Goal: Find specific page/section: Find specific page/section

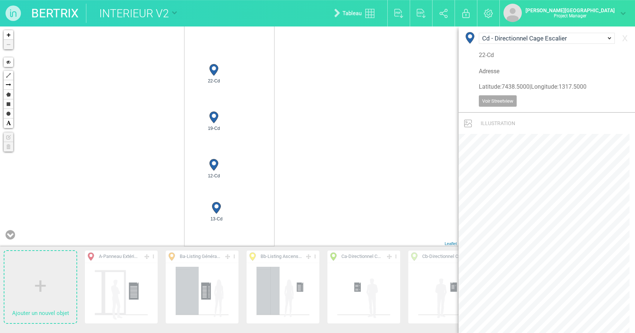
select select "19145"
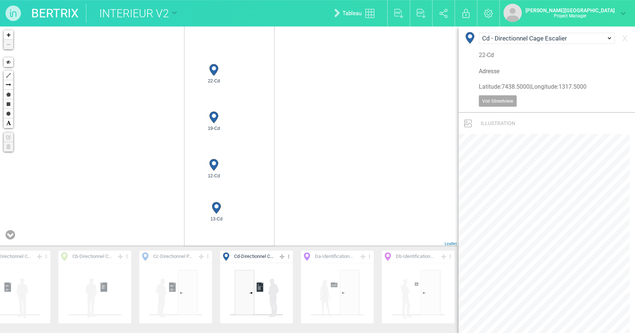
scroll to position [53, 0]
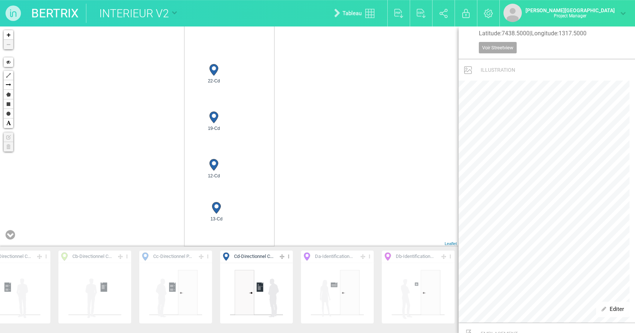
click at [168, 96] on div "12-Cd 13-Cd 19-Cd 22-Cd + − Hide Polyline Arrow Polygon Rectangle Circle Text E…" at bounding box center [229, 136] width 459 height 220
click at [65, 17] on link "BERTRIX" at bounding box center [54, 13] width 47 height 19
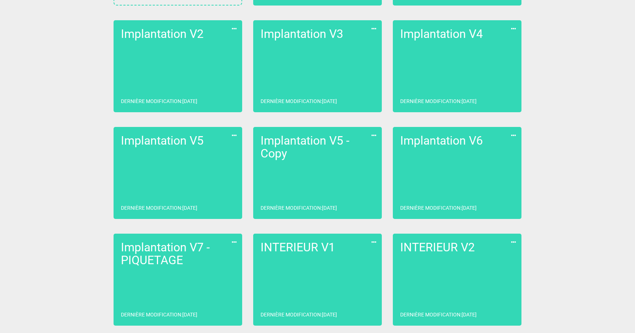
scroll to position [139, 0]
click at [443, 298] on link "INTERIEUR V2 Dernière modification : [DATE]" at bounding box center [457, 279] width 129 height 92
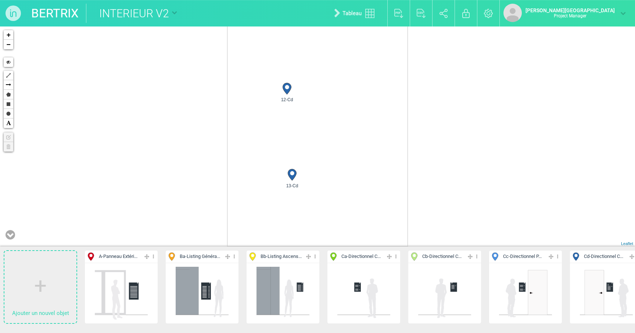
click at [154, 256] on icon at bounding box center [153, 256] width 5 height 8
click at [115, 292] on li "Tout afficher" at bounding box center [121, 293] width 73 height 11
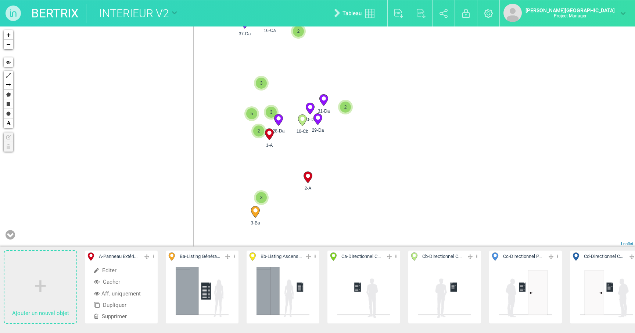
drag, startPoint x: 424, startPoint y: 158, endPoint x: 388, endPoint y: 177, distance: 41.3
click at [388, 177] on div "1-A 2-A 3-Ba 2 10-Cb" at bounding box center [317, 136] width 635 height 220
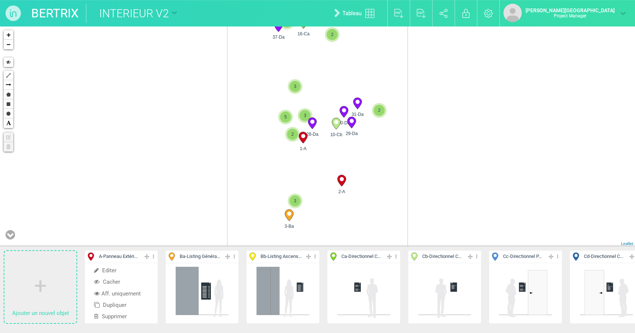
click at [154, 256] on icon at bounding box center [153, 256] width 5 height 8
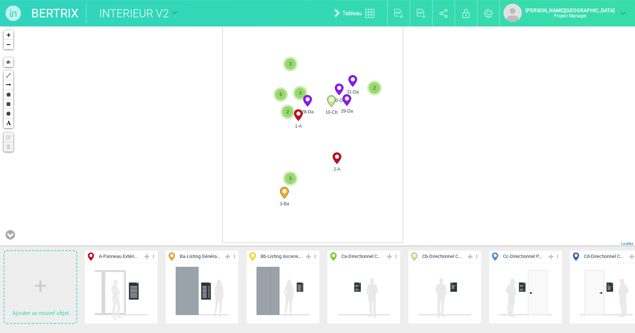
drag, startPoint x: 157, startPoint y: 170, endPoint x: 151, endPoint y: 144, distance: 26.0
click at [151, 144] on div "1-A 2-A 3-Ba 2 10-Cb" at bounding box center [317, 136] width 635 height 220
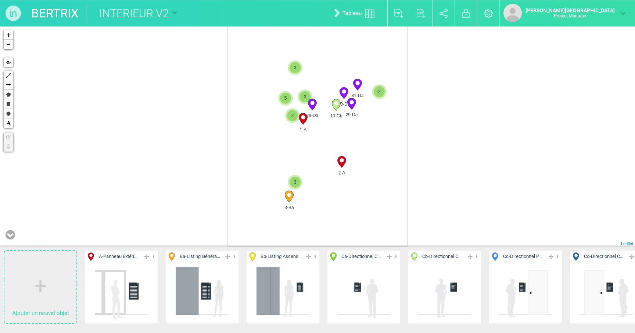
click at [329, 189] on div "1-A 2-A 3-Ba 2 10-Cb" at bounding box center [317, 136] width 635 height 220
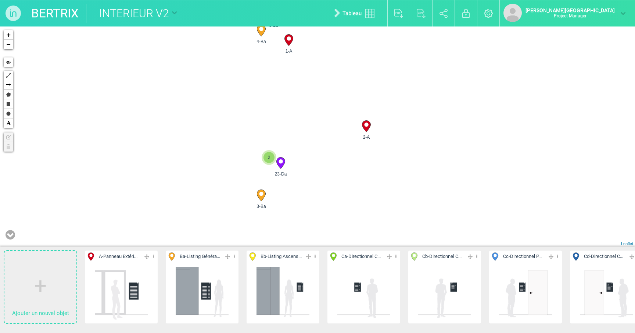
drag, startPoint x: 415, startPoint y: 166, endPoint x: 415, endPoint y: 151, distance: 15.1
click at [415, 151] on div "1-A 2-A 3-Ba 10-Cb 2" at bounding box center [317, 136] width 635 height 220
drag, startPoint x: 472, startPoint y: 143, endPoint x: 460, endPoint y: 133, distance: 15.6
click at [460, 133] on div "1-A 2-A 3-Ba 10-Cb 2" at bounding box center [317, 136] width 635 height 220
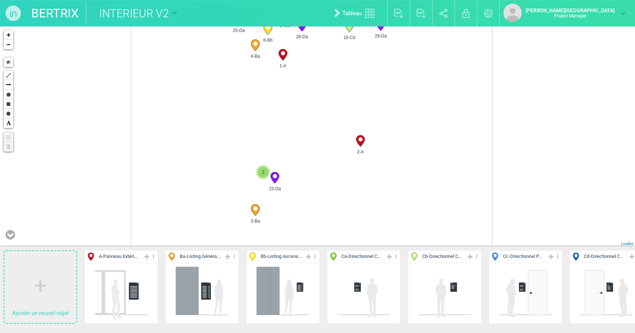
drag, startPoint x: 449, startPoint y: 88, endPoint x: 440, endPoint y: 114, distance: 27.8
click at [440, 114] on div "1-A 2-A 3-Ba 10-Cb 2" at bounding box center [317, 136] width 635 height 220
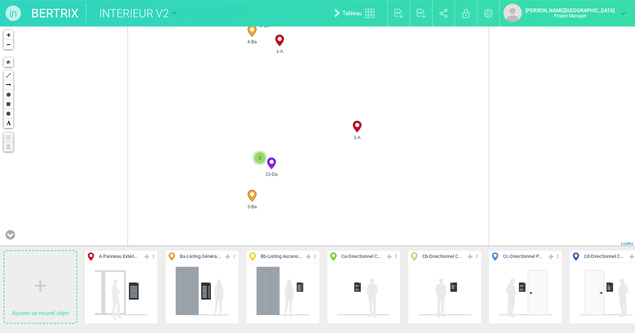
drag, startPoint x: 163, startPoint y: 155, endPoint x: 154, endPoint y: 138, distance: 19.6
click at [154, 138] on div "1-A 2-A 3-Ba 10-Cb 2" at bounding box center [317, 136] width 635 height 220
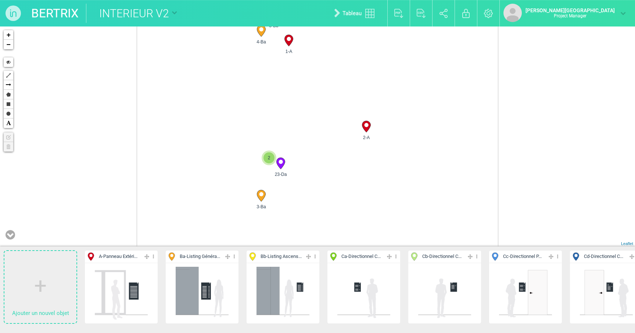
click at [368, 126] on circle at bounding box center [366, 125] width 4 height 4
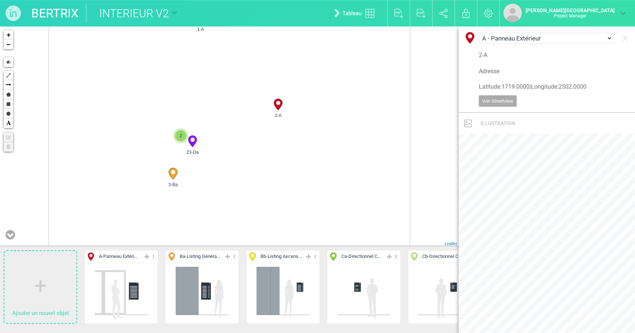
drag, startPoint x: 402, startPoint y: 176, endPoint x: 402, endPoint y: 152, distance: 23.5
click at [402, 152] on div "1-A 2-A 3-Ba 4-Ba 2" at bounding box center [229, 136] width 459 height 220
click at [193, 140] on circle at bounding box center [192, 139] width 4 height 4
click at [174, 144] on div "1-A 2-A 3-Ba 4-Ba 2" at bounding box center [229, 136] width 459 height 220
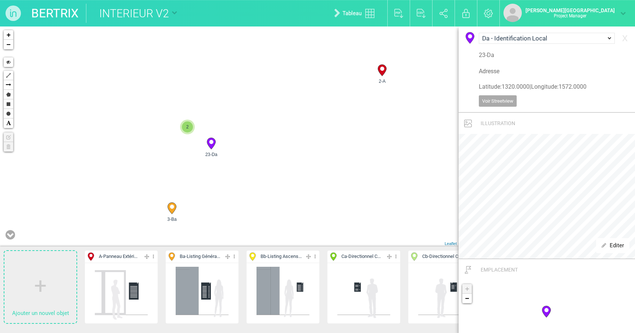
click at [173, 145] on div "1-A 2-A 3-Ba 4-Ba 2" at bounding box center [229, 136] width 459 height 220
click at [201, 106] on span "2" at bounding box center [201, 109] width 11 height 11
click at [238, 128] on circle at bounding box center [238, 128] width 4 height 4
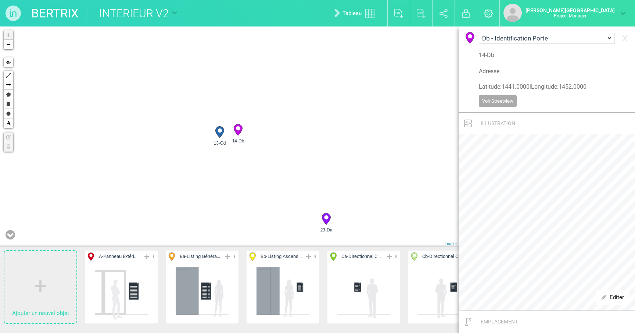
click at [222, 130] on circle at bounding box center [220, 130] width 4 height 4
click at [237, 130] on icon at bounding box center [238, 129] width 8 height 11
drag, startPoint x: 304, startPoint y: 157, endPoint x: 266, endPoint y: 132, distance: 45.2
click at [266, 132] on div "23-Da 2 2-A 3-Ba + − Hide Polyline Arrow Polygon Rectangle Circle Text Edit lay…" at bounding box center [229, 136] width 459 height 220
drag, startPoint x: 266, startPoint y: 132, endPoint x: 238, endPoint y: 109, distance: 36.3
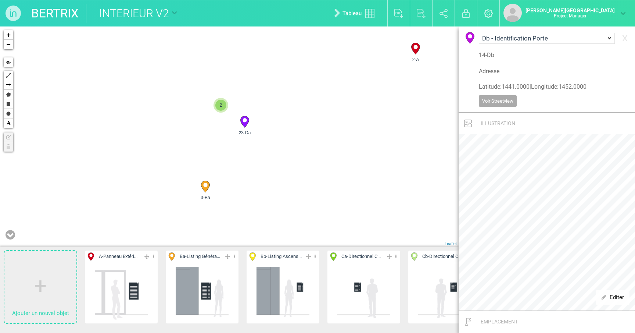
click at [238, 109] on div "23-Da 2-A 3-Ba 2 29-Da +" at bounding box center [229, 136] width 459 height 220
click at [221, 109] on span "2" at bounding box center [220, 104] width 11 height 11
click at [224, 130] on icon at bounding box center [219, 131] width 8 height 11
drag, startPoint x: 324, startPoint y: 129, endPoint x: 225, endPoint y: 92, distance: 105.5
click at [225, 92] on div "23-Da 2 2-A 3-Ba + − Hide Polyline Arrow Polygon Rectangle Circle Text Edit lay…" at bounding box center [229, 136] width 459 height 220
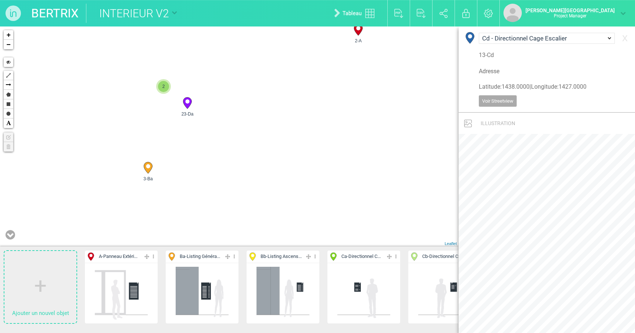
drag, startPoint x: 310, startPoint y: 126, endPoint x: 269, endPoint y: 118, distance: 41.6
click at [269, 118] on div "23-Da 2-A 3-Ba 2 29-Da +" at bounding box center [229, 136] width 459 height 220
click at [148, 167] on circle at bounding box center [148, 166] width 4 height 4
click at [163, 88] on span "2" at bounding box center [163, 86] width 11 height 11
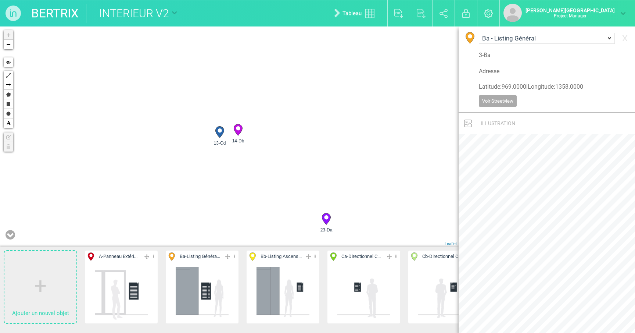
drag, startPoint x: 329, startPoint y: 157, endPoint x: 271, endPoint y: 144, distance: 59.8
click at [271, 144] on div "23-Da 14-Db 13-Cd + − Hide Polyline Arrow Polygon Rectangle Circle Text Edit la…" at bounding box center [229, 136] width 459 height 220
click at [272, 206] on icon at bounding box center [268, 205] width 8 height 11
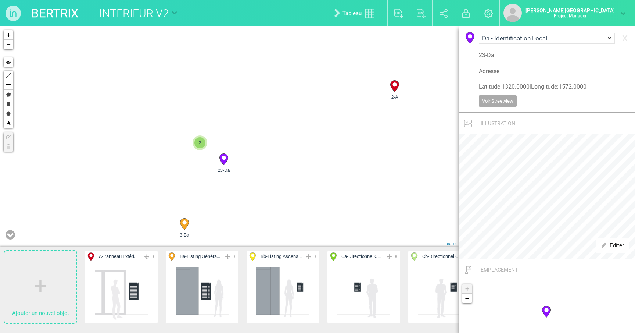
drag, startPoint x: 402, startPoint y: 140, endPoint x: 252, endPoint y: 138, distance: 150.0
click at [252, 138] on div "23-Da 2-A 3-Ba 2 3 30-Da" at bounding box center [229, 136] width 459 height 220
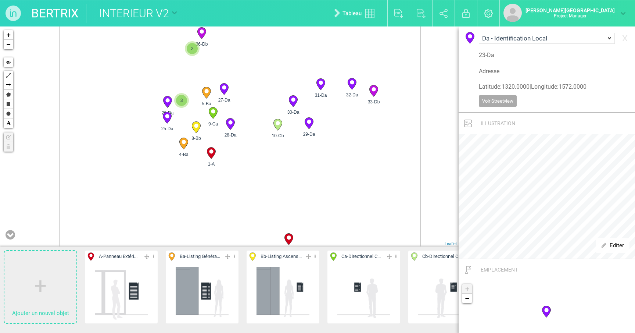
drag, startPoint x: 229, startPoint y: 86, endPoint x: 240, endPoint y: 224, distance: 138.7
click at [240, 224] on div "23-Da 2-A 3-Ba 30-Da" at bounding box center [229, 136] width 459 height 220
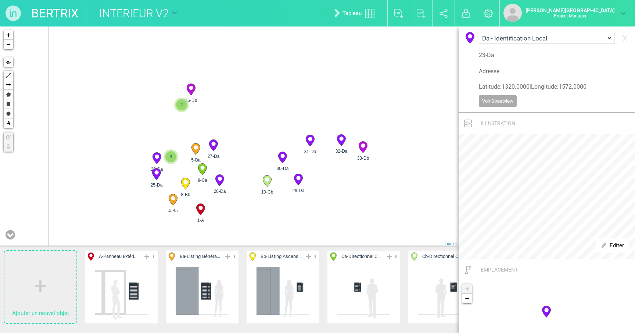
drag, startPoint x: 246, startPoint y: 119, endPoint x: 246, endPoint y: 171, distance: 51.1
click at [246, 171] on div "23-Da 2-A 3-Ba 30-Da" at bounding box center [229, 136] width 459 height 220
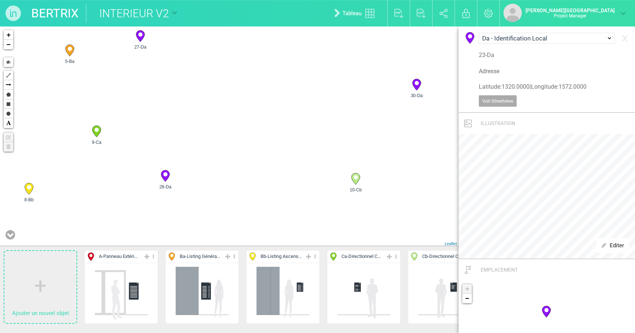
drag, startPoint x: 244, startPoint y: 206, endPoint x: 288, endPoint y: 138, distance: 80.5
click at [288, 138] on div "30-Da 29-Da 10-Cb 26-Da" at bounding box center [229, 136] width 459 height 220
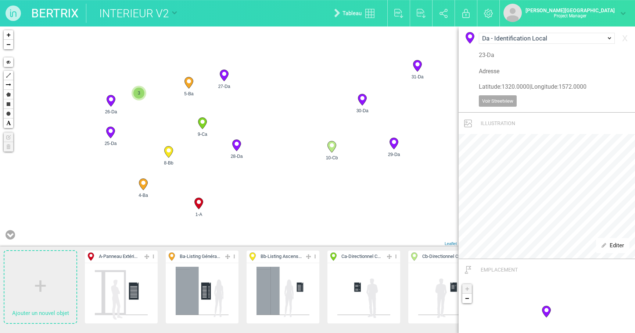
click at [148, 182] on icon at bounding box center [144, 184] width 12 height 12
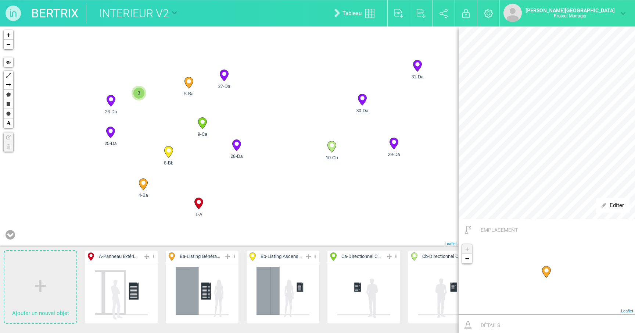
scroll to position [165, 0]
click at [185, 83] on icon at bounding box center [189, 82] width 8 height 11
click at [142, 182] on circle at bounding box center [143, 183] width 4 height 4
click at [199, 200] on circle at bounding box center [199, 202] width 4 height 4
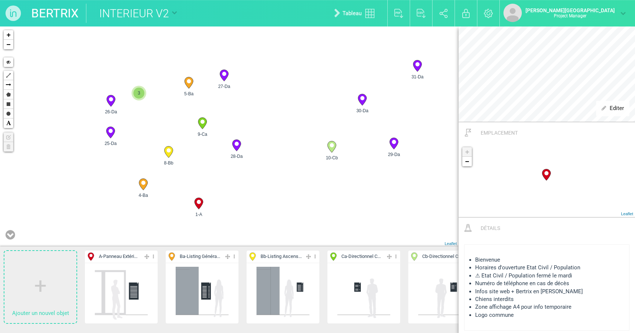
click at [171, 153] on icon at bounding box center [168, 151] width 8 height 11
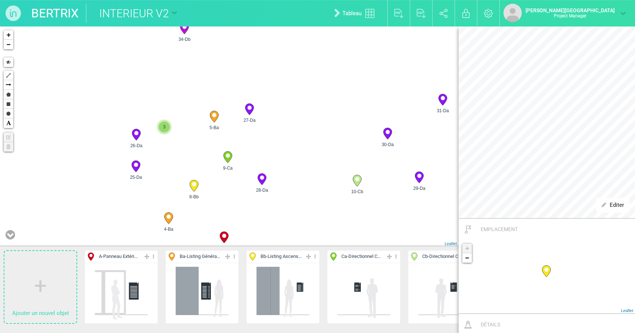
drag, startPoint x: 215, startPoint y: 163, endPoint x: 240, endPoint y: 196, distance: 42.1
click at [240, 196] on div "1-A 2-A 4-Ba 5-Ba 2" at bounding box center [229, 136] width 459 height 220
click at [211, 116] on icon at bounding box center [214, 115] width 8 height 11
click at [139, 165] on icon at bounding box center [136, 165] width 8 height 11
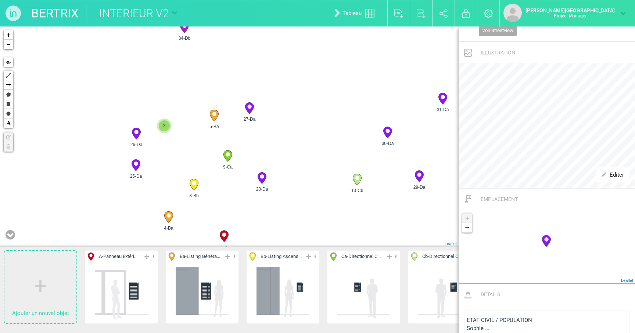
scroll to position [70, 0]
click at [168, 128] on span "3" at bounding box center [164, 125] width 11 height 11
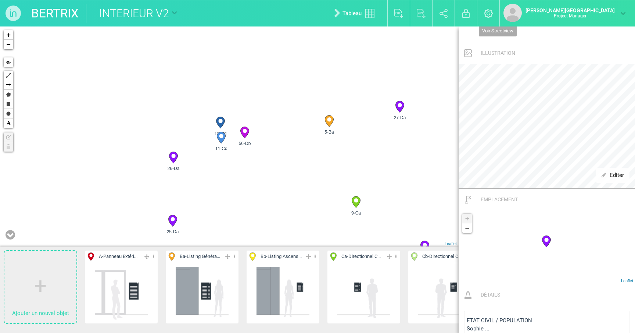
click at [224, 137] on icon at bounding box center [221, 137] width 8 height 11
click at [246, 132] on circle at bounding box center [245, 131] width 4 height 4
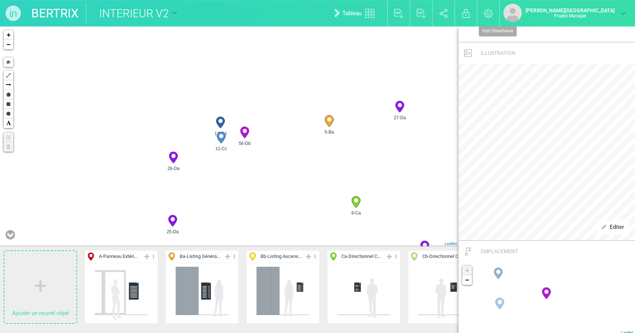
click at [222, 120] on circle at bounding box center [220, 121] width 4 height 4
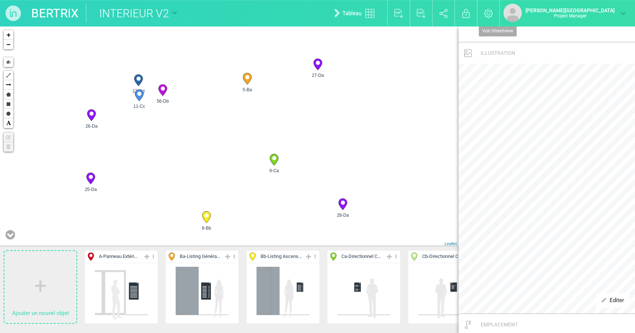
drag, startPoint x: 300, startPoint y: 149, endPoint x: 216, endPoint y: 106, distance: 94.5
click at [216, 106] on div "1-A 4-Ba 5-Ba 8-Bb +" at bounding box center [229, 136] width 459 height 220
click at [245, 76] on circle at bounding box center [246, 76] width 4 height 4
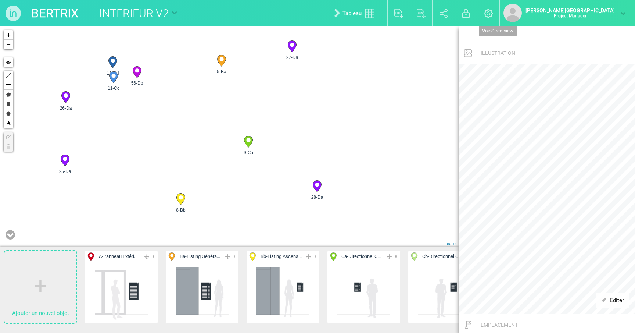
drag, startPoint x: 239, startPoint y: 115, endPoint x: 213, endPoint y: 97, distance: 31.1
click at [213, 97] on div "1-A 4-Ba 5-Ba 8-Bb +" at bounding box center [229, 136] width 459 height 220
click at [249, 141] on circle at bounding box center [248, 140] width 4 height 4
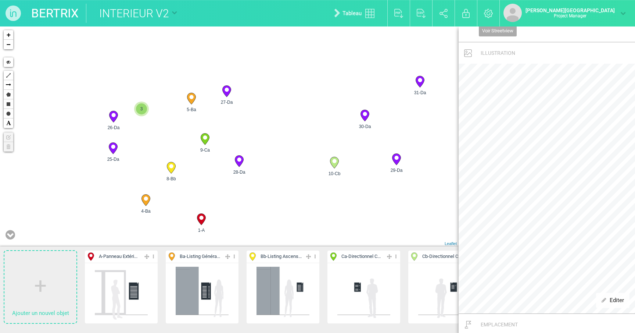
drag, startPoint x: 337, startPoint y: 125, endPoint x: 259, endPoint y: 126, distance: 77.9
click at [259, 126] on div "1-A 4-Ba 5-Ba 8-Bb 2" at bounding box center [229, 136] width 459 height 220
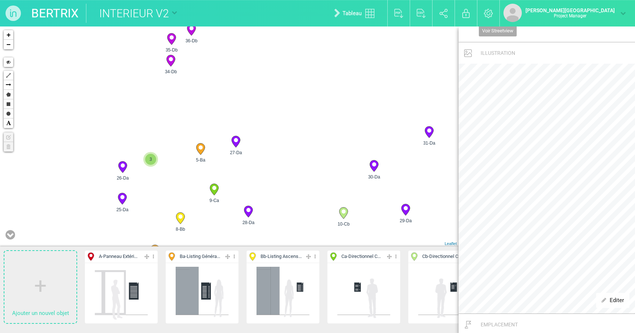
drag, startPoint x: 200, startPoint y: 63, endPoint x: 209, endPoint y: 114, distance: 51.9
click at [209, 114] on div "1-A 4-Ba 5-Ba 8-Bb 2" at bounding box center [229, 136] width 459 height 220
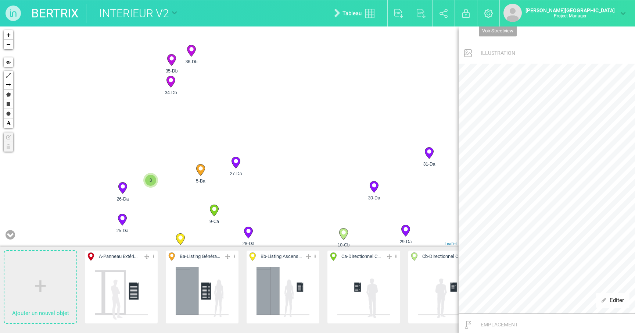
drag, startPoint x: 209, startPoint y: 114, endPoint x: 209, endPoint y: 144, distance: 30.1
click at [209, 144] on div "1-A 4-Ba 5-Ba 8-Bb 3" at bounding box center [229, 136] width 459 height 220
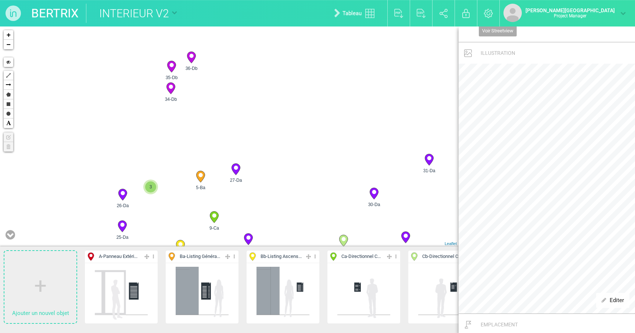
click at [191, 58] on icon at bounding box center [191, 57] width 8 height 11
click at [168, 65] on icon at bounding box center [171, 66] width 8 height 11
click at [173, 92] on icon at bounding box center [171, 88] width 12 height 12
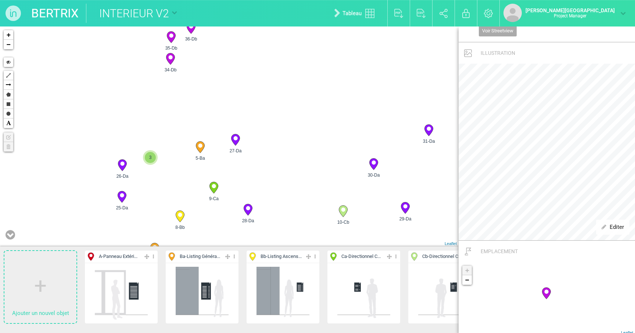
drag, startPoint x: 248, startPoint y: 115, endPoint x: 248, endPoint y: 80, distance: 34.6
click at [248, 80] on div "1-A 4-Ba 5-Ba 6-Ba 3" at bounding box center [229, 136] width 459 height 220
click at [215, 186] on icon at bounding box center [214, 185] width 8 height 11
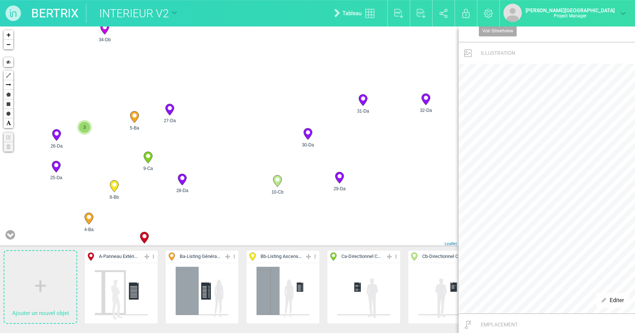
drag, startPoint x: 271, startPoint y: 176, endPoint x: 203, endPoint y: 148, distance: 73.3
click at [203, 148] on div "1-A 2-A 4-Ba 5-Ba 3" at bounding box center [229, 136] width 459 height 220
click at [169, 108] on circle at bounding box center [170, 108] width 4 height 4
click at [183, 179] on circle at bounding box center [182, 178] width 4 height 4
click at [278, 178] on circle at bounding box center [277, 179] width 4 height 4
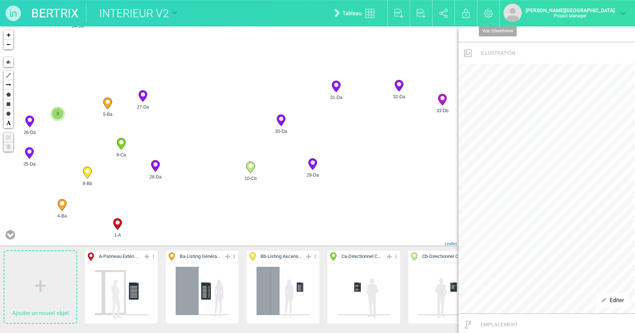
drag, startPoint x: 293, startPoint y: 201, endPoint x: 266, endPoint y: 185, distance: 31.3
click at [266, 185] on div "1-A 2-A 4-Ba 5-Ba 3" at bounding box center [229, 136] width 459 height 220
click at [160, 164] on icon at bounding box center [155, 165] width 8 height 11
drag, startPoint x: 155, startPoint y: 163, endPoint x: 215, endPoint y: 185, distance: 64.0
click at [250, 167] on circle at bounding box center [251, 166] width 4 height 4
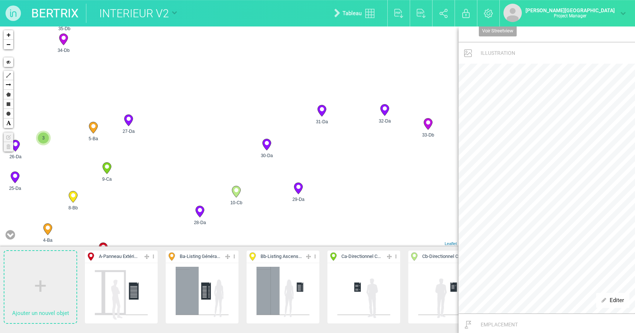
drag, startPoint x: 324, startPoint y: 145, endPoint x: 298, endPoint y: 178, distance: 41.6
click at [298, 178] on div "1-A 2-A 4-Ba 5-Ba 2" at bounding box center [229, 136] width 459 height 220
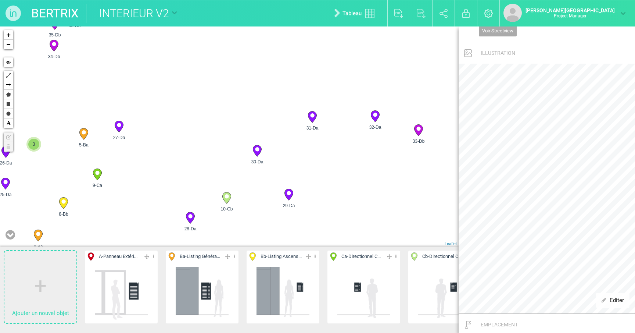
click at [290, 193] on circle at bounding box center [289, 193] width 4 height 4
click at [261, 150] on icon at bounding box center [257, 150] width 8 height 11
click at [310, 122] on icon at bounding box center [313, 117] width 12 height 12
click at [375, 122] on icon at bounding box center [375, 116] width 8 height 11
click at [423, 133] on icon at bounding box center [419, 130] width 12 height 12
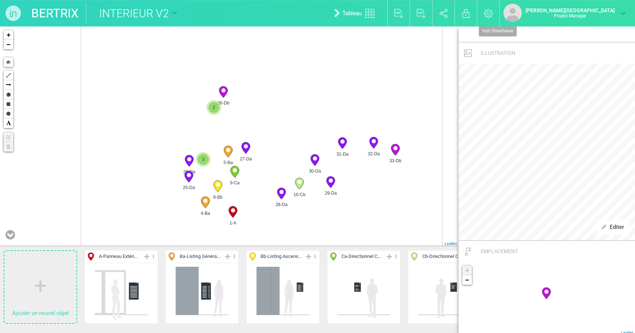
drag, startPoint x: 235, startPoint y: 101, endPoint x: 269, endPoint y: 123, distance: 40.2
click at [269, 123] on div "1-A 2-A 4-Ba 5-Ba 2" at bounding box center [229, 136] width 459 height 220
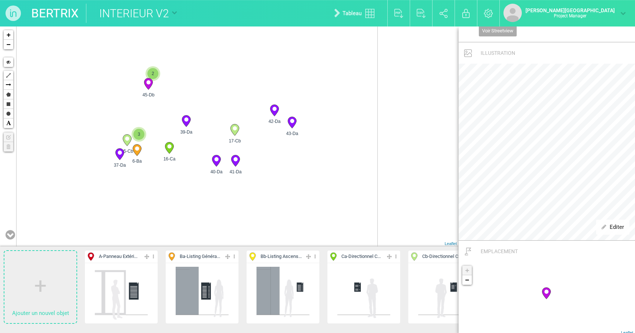
drag, startPoint x: 328, startPoint y: 83, endPoint x: 296, endPoint y: 250, distance: 170.0
click at [296, 250] on div "Ajouter un nouvel objet A - Panneau Extéri... Editer Cacher Aff. uniquement Dup…" at bounding box center [229, 179] width 459 height 306
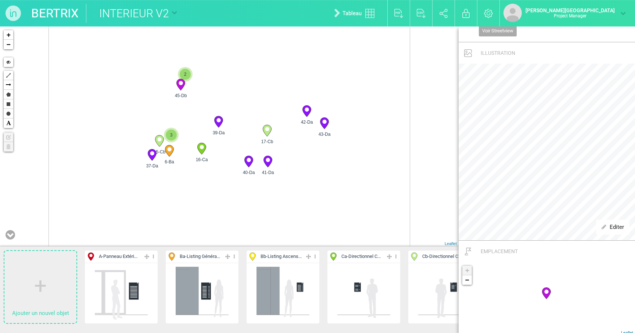
click at [215, 150] on div "1-A 4-Ba 5-Ba 8-Bb 2" at bounding box center [229, 136] width 459 height 220
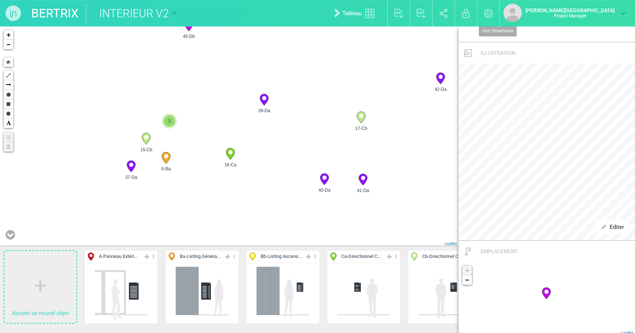
drag, startPoint x: 169, startPoint y: 170, endPoint x: 214, endPoint y: 171, distance: 44.5
click at [214, 171] on div "36-Db 37-Da 40-Da 41-Da" at bounding box center [229, 136] width 459 height 220
click at [167, 157] on circle at bounding box center [166, 156] width 4 height 4
click at [147, 139] on circle at bounding box center [146, 137] width 4 height 4
click at [169, 156] on icon at bounding box center [166, 157] width 8 height 11
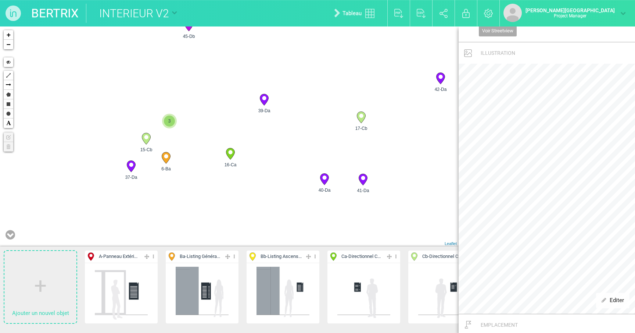
click at [147, 137] on circle at bounding box center [146, 137] width 4 height 4
click at [130, 167] on icon at bounding box center [131, 166] width 8 height 11
click at [147, 139] on circle at bounding box center [146, 137] width 4 height 4
click at [132, 167] on icon at bounding box center [131, 166] width 8 height 11
click at [146, 138] on circle at bounding box center [146, 137] width 4 height 4
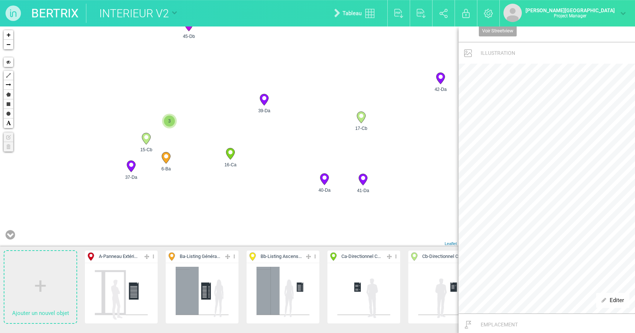
click at [130, 164] on circle at bounding box center [131, 165] width 4 height 4
click at [126, 151] on div "6-Ba 15-Cb 16-Ca 17-Cb 3" at bounding box center [229, 136] width 459 height 220
drag, startPoint x: 126, startPoint y: 151, endPoint x: 100, endPoint y: 151, distance: 26.1
click at [100, 151] on div "6-Ba 15-Cb 16-Ca 17-Cb 3" at bounding box center [229, 136] width 459 height 220
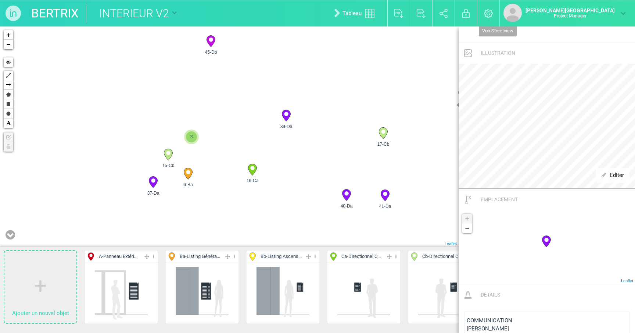
drag, startPoint x: 220, startPoint y: 209, endPoint x: 191, endPoint y: 198, distance: 30.6
click at [191, 198] on div "6-Ba 15-Cb 16-Ca 17-Cb 3" at bounding box center [229, 136] width 459 height 220
click at [170, 154] on circle at bounding box center [168, 153] width 4 height 4
click at [191, 169] on icon at bounding box center [188, 173] width 8 height 11
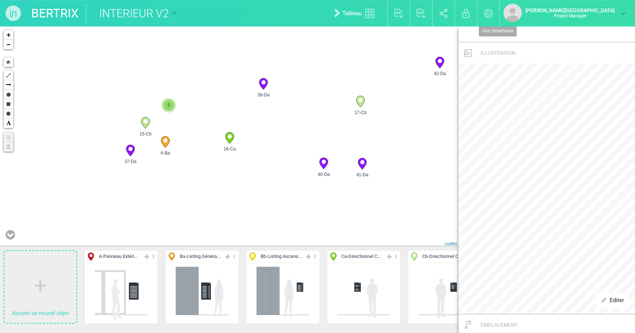
drag, startPoint x: 214, startPoint y: 160, endPoint x: 190, endPoint y: 126, distance: 42.2
click at [190, 126] on div "6-Ba 15-Cb 16-Ca 17-Cb 3" at bounding box center [229, 136] width 459 height 220
click at [170, 107] on span "3" at bounding box center [167, 103] width 11 height 11
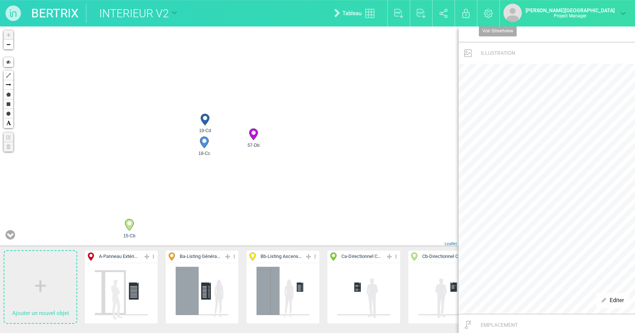
click at [208, 142] on icon at bounding box center [204, 142] width 8 height 11
click at [253, 136] on icon at bounding box center [253, 134] width 8 height 11
click at [206, 121] on icon at bounding box center [205, 119] width 8 height 11
drag, startPoint x: 316, startPoint y: 108, endPoint x: 236, endPoint y: 209, distance: 129.5
click at [236, 209] on div "6-Ba 15-Cb 16-Ca 37-Da 2" at bounding box center [229, 136] width 459 height 220
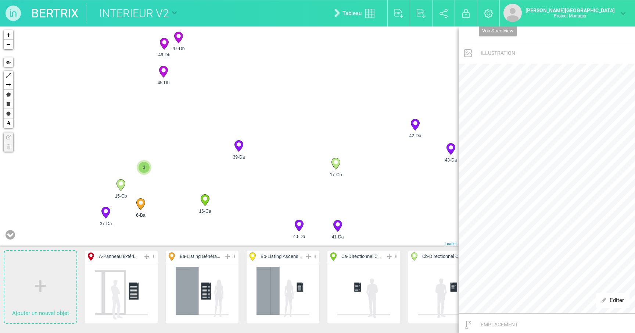
drag, startPoint x: 178, startPoint y: 200, endPoint x: 187, endPoint y: 131, distance: 70.0
click at [187, 131] on div "6-Ba 15-Cb 16-Ca 37-Da 3" at bounding box center [229, 136] width 459 height 220
click at [206, 199] on circle at bounding box center [205, 198] width 4 height 4
click at [239, 150] on icon at bounding box center [239, 145] width 8 height 11
click at [334, 165] on icon at bounding box center [336, 163] width 8 height 11
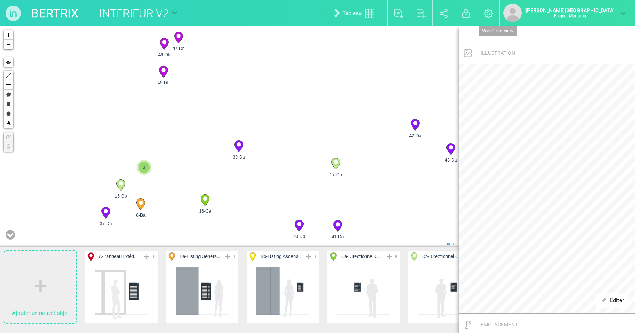
click at [301, 223] on circle at bounding box center [299, 224] width 4 height 4
click at [342, 224] on icon at bounding box center [337, 225] width 8 height 11
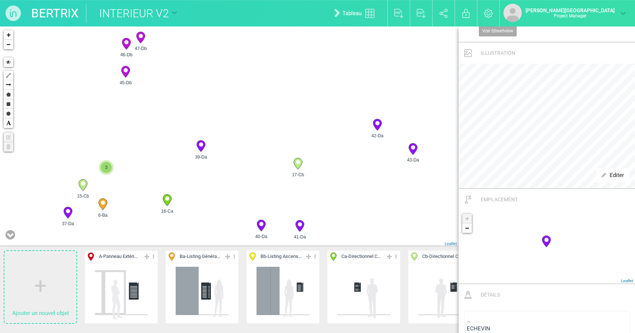
drag, startPoint x: 378, startPoint y: 176, endPoint x: 294, endPoint y: 178, distance: 84.2
click at [294, 178] on div "6-Ba 7-Ba 15-Cb 16-Ca 3" at bounding box center [229, 136] width 459 height 220
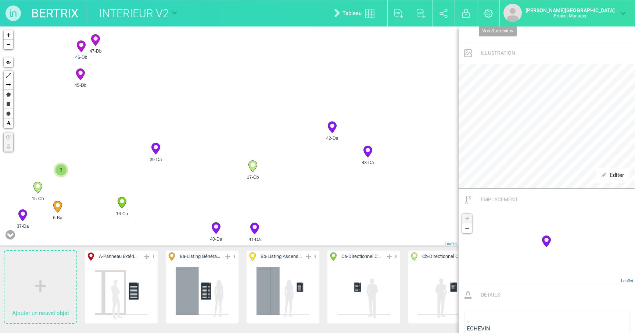
click at [334, 122] on icon at bounding box center [332, 127] width 8 height 11
click at [370, 148] on icon at bounding box center [368, 151] width 8 height 11
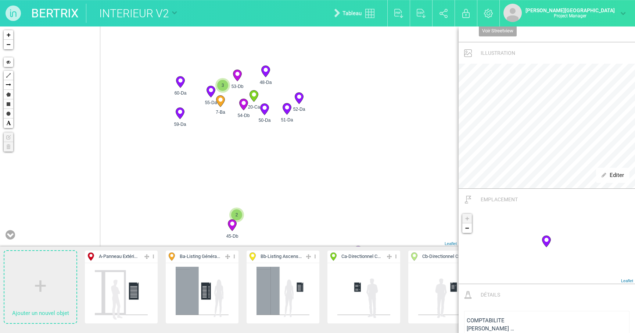
drag, startPoint x: 285, startPoint y: 83, endPoint x: 338, endPoint y: 194, distance: 122.4
click at [338, 194] on div "6-Ba 7-Ba 15-Cb 16-Ca 3" at bounding box center [229, 136] width 459 height 220
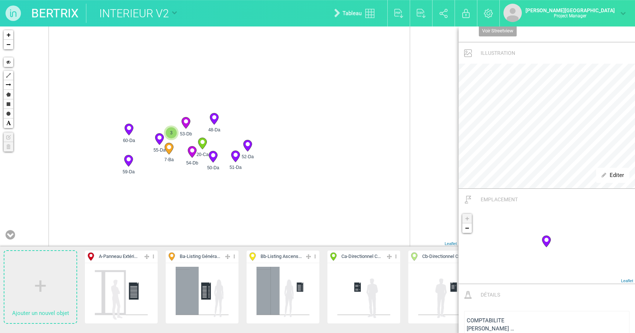
drag, startPoint x: 340, startPoint y: 123, endPoint x: 340, endPoint y: 171, distance: 47.8
click at [340, 171] on div "6-Ba 7-Ba 15-Cb 16-Ca 3" at bounding box center [229, 136] width 459 height 220
click at [198, 193] on div "6-Ba 7-Ba 15-Cb 16-Ca 3" at bounding box center [229, 136] width 459 height 220
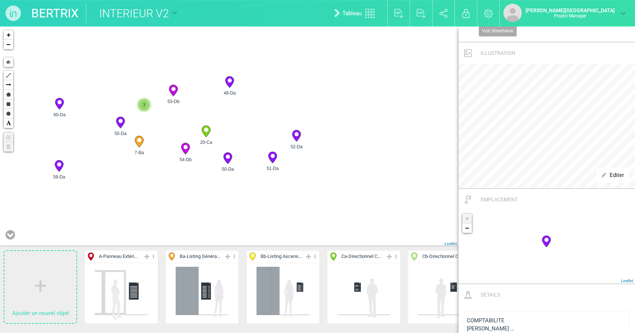
drag, startPoint x: 190, startPoint y: 161, endPoint x: 189, endPoint y: 199, distance: 37.5
click at [189, 199] on div "7-Ba 17-Cb 20-Ca 39-Da 3" at bounding box center [229, 136] width 459 height 220
click at [144, 107] on span "3" at bounding box center [143, 105] width 11 height 11
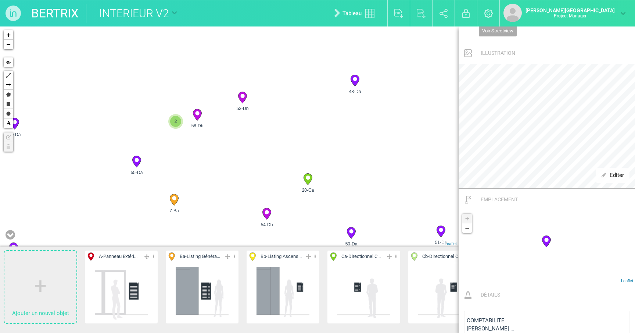
click at [172, 199] on icon at bounding box center [174, 199] width 8 height 11
click at [199, 115] on icon at bounding box center [197, 114] width 8 height 11
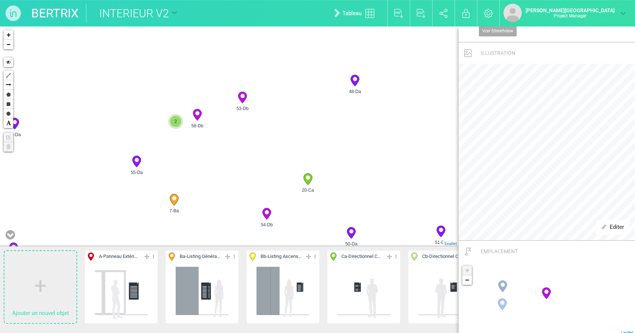
click at [176, 119] on span "2" at bounding box center [175, 121] width 11 height 11
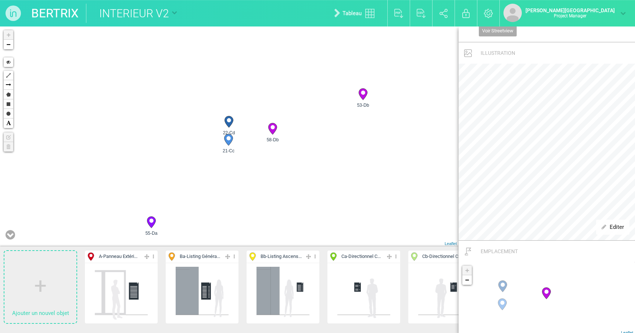
click at [229, 138] on circle at bounding box center [228, 138] width 4 height 4
click at [232, 119] on icon at bounding box center [229, 121] width 8 height 11
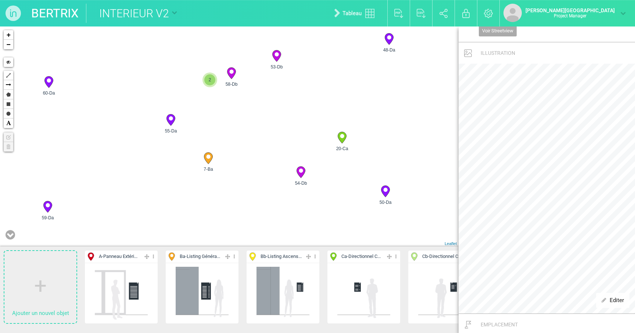
drag, startPoint x: 315, startPoint y: 176, endPoint x: 254, endPoint y: 105, distance: 94.6
click at [254, 105] on div "7-Ba 20-Ca 48-Da 50-Da 2" at bounding box center [229, 136] width 459 height 220
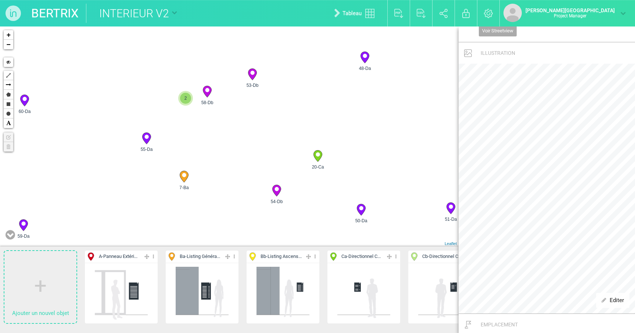
drag, startPoint x: 278, startPoint y: 98, endPoint x: 254, endPoint y: 119, distance: 31.8
click at [254, 119] on div "7-Ba 20-Ca 48-Da 50-Da 2" at bounding box center [229, 136] width 459 height 220
click at [252, 78] on icon at bounding box center [252, 74] width 8 height 11
click at [280, 188] on icon at bounding box center [276, 190] width 8 height 11
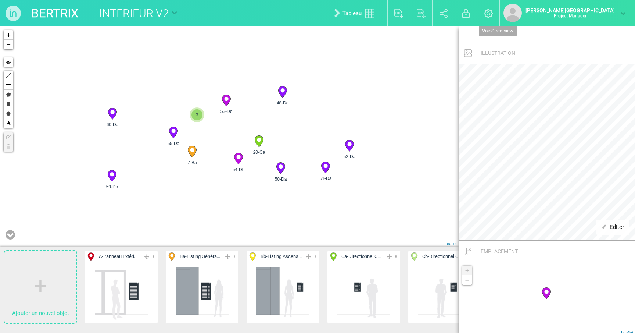
drag, startPoint x: 263, startPoint y: 127, endPoint x: 224, endPoint y: 131, distance: 39.5
click at [224, 131] on div "7-Ba 20-Ca 48-Da 50-Da 3" at bounding box center [229, 136] width 459 height 220
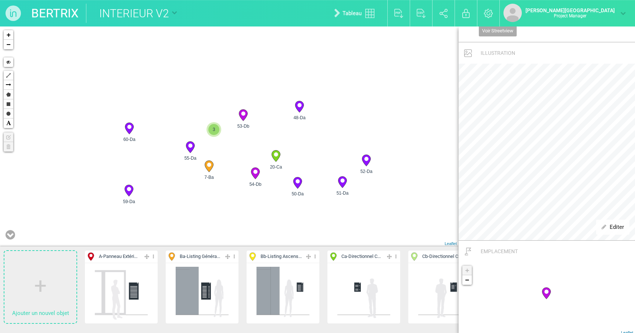
click at [276, 153] on circle at bounding box center [276, 154] width 4 height 4
click at [301, 106] on circle at bounding box center [299, 105] width 4 height 4
click at [301, 182] on icon at bounding box center [297, 182] width 8 height 11
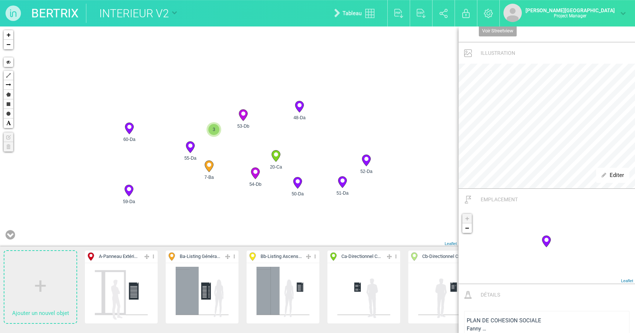
click at [342, 184] on icon at bounding box center [342, 181] width 8 height 11
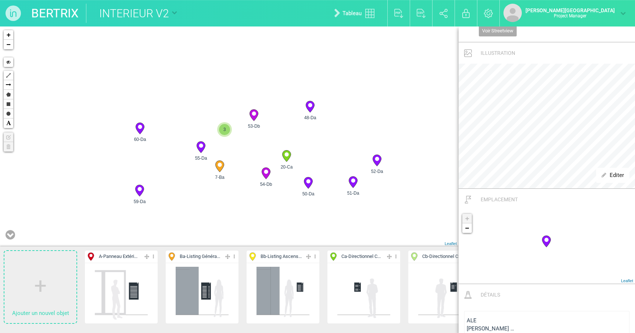
drag, startPoint x: 163, startPoint y: 172, endPoint x: 204, endPoint y: 172, distance: 40.8
click at [204, 172] on div "7-Ba 20-Ca 45-Db 46-Db 3" at bounding box center [229, 136] width 459 height 220
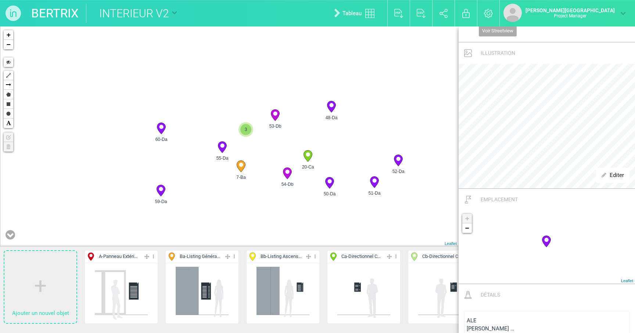
click at [220, 147] on icon at bounding box center [222, 147] width 8 height 11
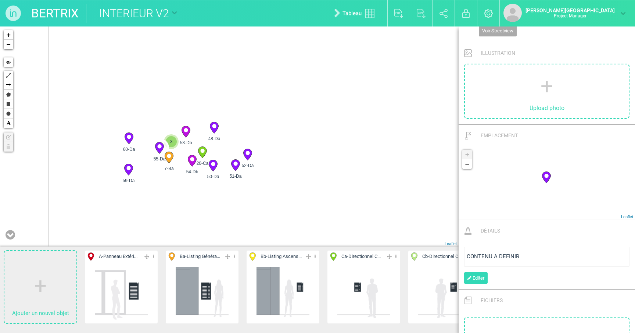
drag, startPoint x: 300, startPoint y: 199, endPoint x: 300, endPoint y: 104, distance: 94.9
click at [300, 104] on div "7-Ba 20-Ca 45-Db 48-Da 3" at bounding box center [229, 136] width 459 height 220
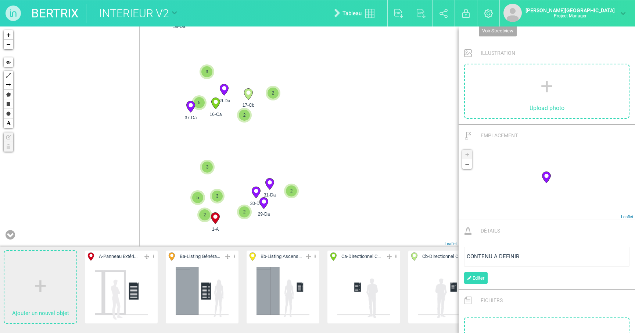
drag, startPoint x: 271, startPoint y: 137, endPoint x: 269, endPoint y: 55, distance: 82.0
click at [269, 55] on div "48-Da 59-Da 60-Da 39-Da" at bounding box center [229, 136] width 459 height 220
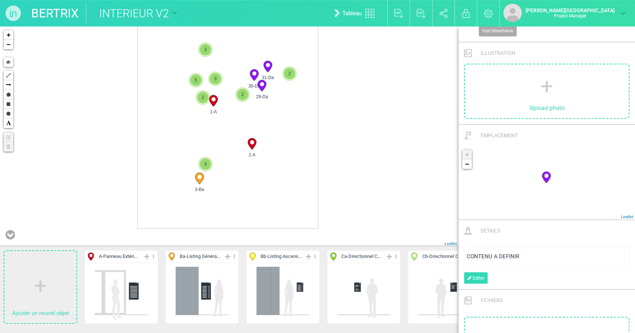
drag, startPoint x: 358, startPoint y: 167, endPoint x: 356, endPoint y: 47, distance: 119.5
click at [356, 47] on div "48-Da 59-Da 60-Da 39-Da" at bounding box center [229, 136] width 459 height 220
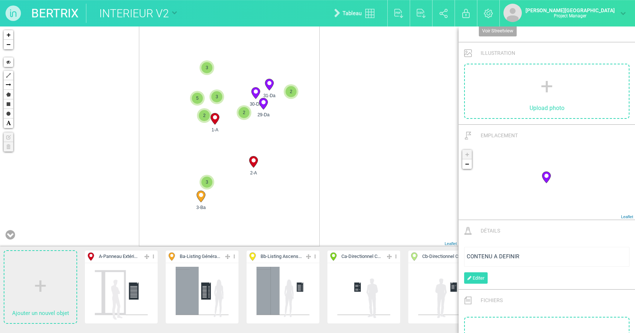
click at [231, 202] on div "48-Da 59-Da 60-Da 39-Da" at bounding box center [229, 136] width 459 height 220
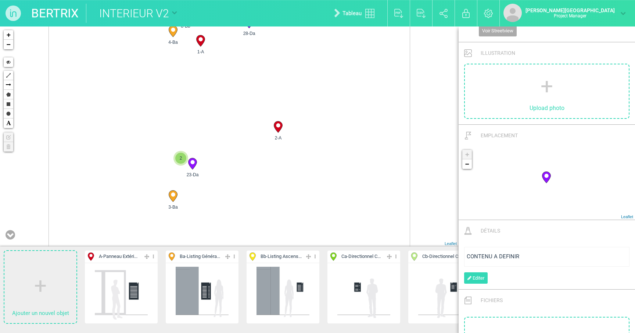
click at [231, 202] on div "37-Da 16-Ca 31-Da 30-Da" at bounding box center [229, 136] width 459 height 220
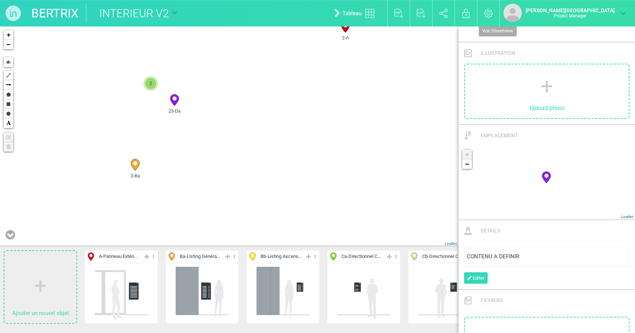
drag, startPoint x: 231, startPoint y: 202, endPoint x: 251, endPoint y: 170, distance: 37.6
click at [251, 170] on div "2-A 29-Da 3-Ba 1-A 2" at bounding box center [229, 136] width 459 height 220
drag, startPoint x: 251, startPoint y: 170, endPoint x: 251, endPoint y: 115, distance: 55.5
click at [251, 115] on div "2-A 3-Ba 1-A 28-Da 2" at bounding box center [229, 136] width 459 height 220
drag, startPoint x: 221, startPoint y: 102, endPoint x: 240, endPoint y: 153, distance: 54.0
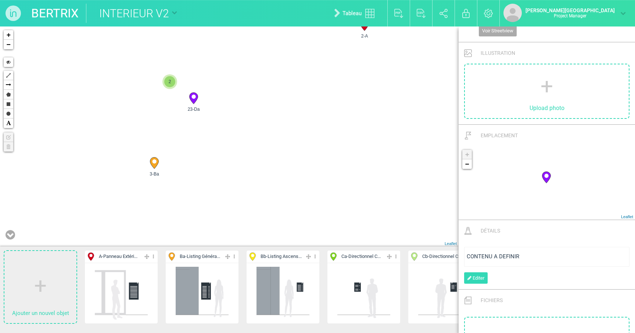
click at [240, 153] on div "2-A 3-Ba 1-A 23-Da 2 + − Hide Polyline Arrow Polygon Rectangle Circle Text Edit…" at bounding box center [229, 136] width 459 height 220
click at [171, 80] on span "2" at bounding box center [169, 81] width 11 height 11
click at [218, 133] on icon at bounding box center [219, 131] width 8 height 11
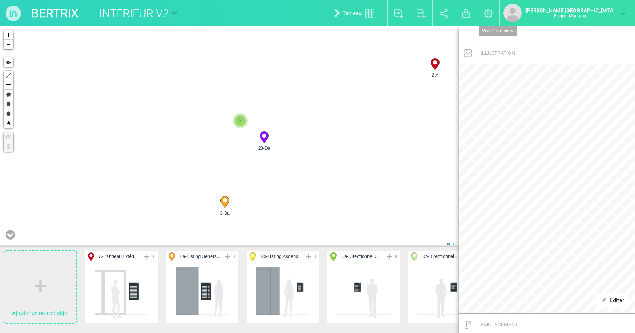
drag, startPoint x: 353, startPoint y: 144, endPoint x: 327, endPoint y: 132, distance: 28.5
click at [327, 132] on div "23-Da 2-A 3-Ba 2 29-Da +" at bounding box center [229, 136] width 459 height 220
click at [226, 201] on circle at bounding box center [225, 200] width 4 height 4
click at [264, 135] on circle at bounding box center [264, 135] width 4 height 4
click at [241, 121] on span "2" at bounding box center [240, 120] width 11 height 11
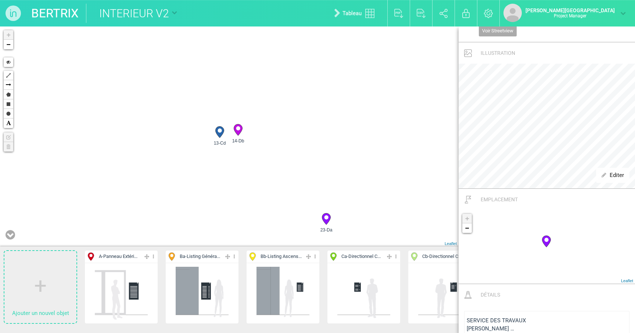
click at [239, 129] on circle at bounding box center [238, 128] width 4 height 4
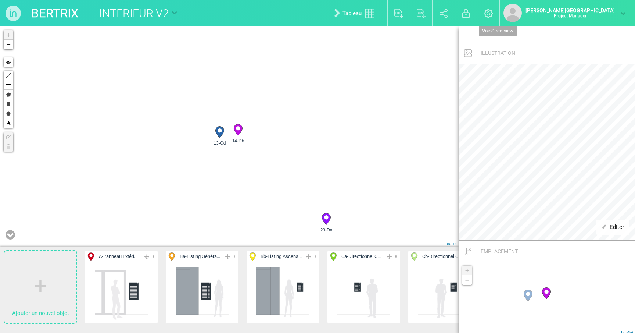
click at [220, 133] on icon at bounding box center [219, 131] width 8 height 11
click at [237, 131] on icon at bounding box center [238, 129] width 8 height 11
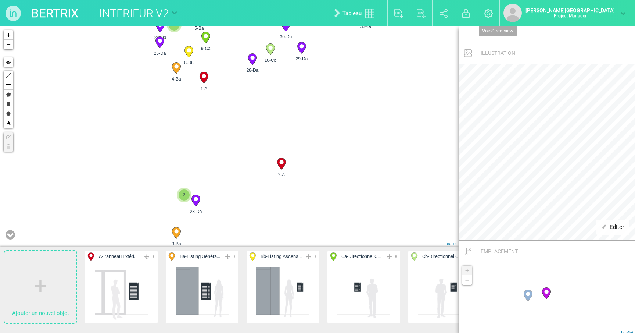
drag, startPoint x: 229, startPoint y: 105, endPoint x: 247, endPoint y: 240, distance: 136.2
click at [247, 240] on div "23-Da 2-A 3-Ba 30-Da" at bounding box center [229, 136] width 459 height 220
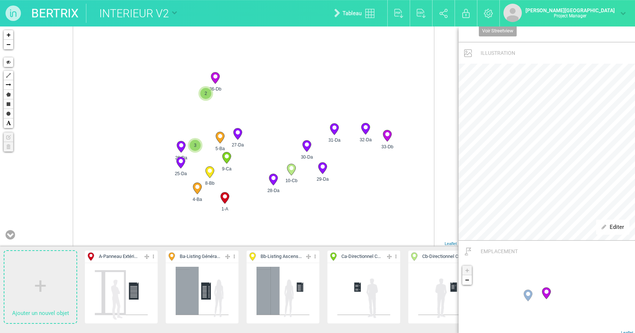
drag, startPoint x: 342, startPoint y: 194, endPoint x: 360, endPoint y: 232, distance: 41.6
click at [360, 232] on div "23-Da 2-A 3-Ba 30-Da" at bounding box center [229, 136] width 459 height 220
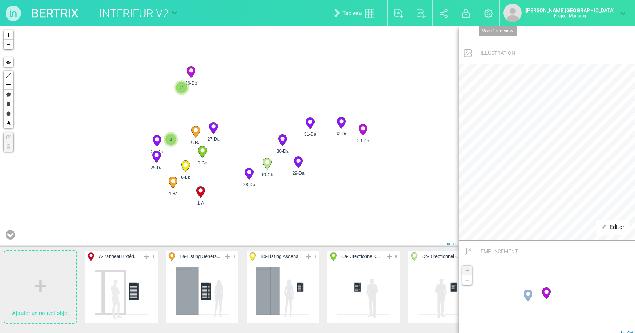
click at [234, 209] on div "23-Da 2-A 3-Ba 30-Da" at bounding box center [229, 136] width 459 height 220
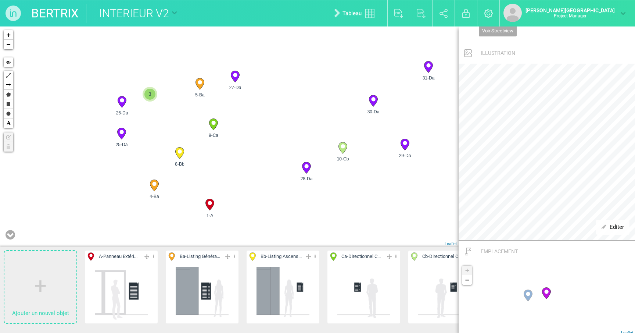
drag, startPoint x: 196, startPoint y: 112, endPoint x: 240, endPoint y: 137, distance: 50.2
click at [240, 137] on div "23-Da 2-A 30-Da 29-Da 2" at bounding box center [229, 136] width 459 height 220
click at [200, 82] on circle at bounding box center [200, 82] width 4 height 4
click at [214, 126] on icon at bounding box center [213, 124] width 8 height 11
click at [147, 96] on span "3" at bounding box center [149, 94] width 11 height 11
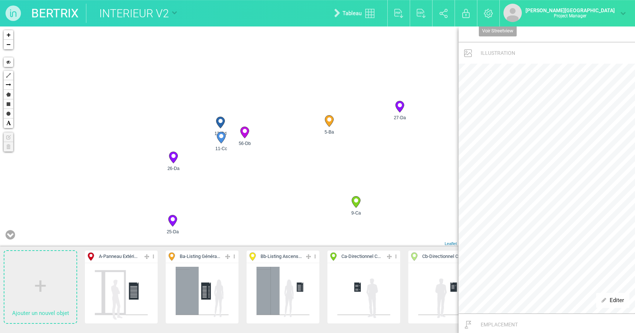
click at [221, 121] on circle at bounding box center [220, 121] width 4 height 4
click at [221, 137] on circle at bounding box center [221, 136] width 4 height 4
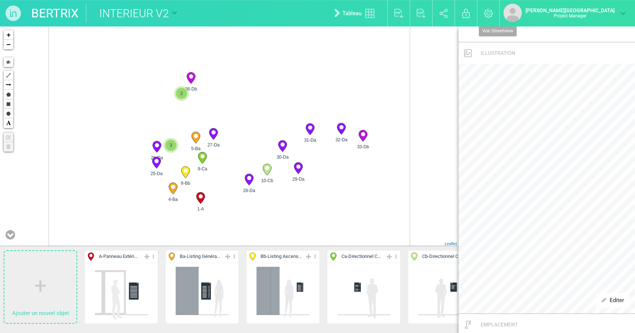
drag, startPoint x: 240, startPoint y: 62, endPoint x: 251, endPoint y: 251, distance: 189.7
click at [251, 251] on div "Ajouter un nouvel objet A - Panneau Extéri... Editer Cacher Aff. uniquement Dup…" at bounding box center [229, 179] width 459 height 306
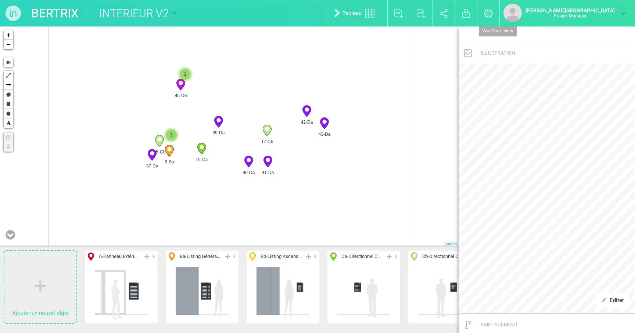
drag, startPoint x: 219, startPoint y: 167, endPoint x: 219, endPoint y: 222, distance: 54.4
click at [219, 222] on div "1-A 4-Ba 5-Ba 8-Bb 2" at bounding box center [229, 136] width 459 height 220
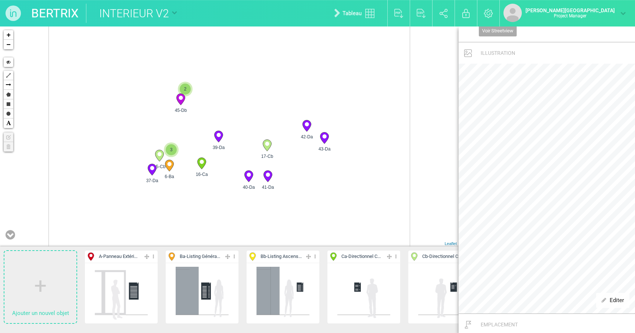
click at [186, 125] on div "1-A 4-Ba 5-Ba 8-Bb 2" at bounding box center [229, 136] width 459 height 220
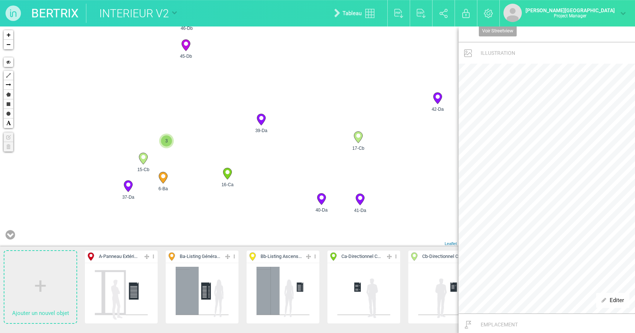
drag, startPoint x: 189, startPoint y: 158, endPoint x: 207, endPoint y: 103, distance: 58.4
click at [207, 103] on div "36-Db 39-Da 17-Cb 43-Da" at bounding box center [229, 136] width 459 height 220
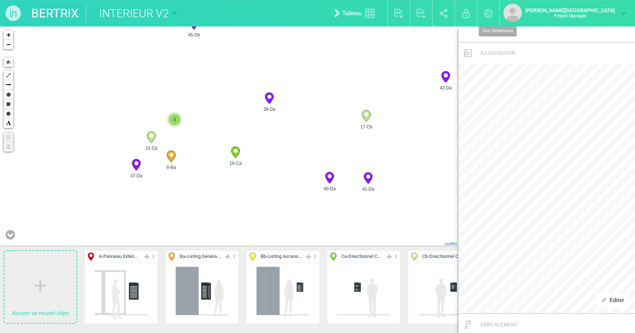
click at [170, 137] on div "36-Db 39-Da 17-Cb 43-Da" at bounding box center [229, 136] width 459 height 220
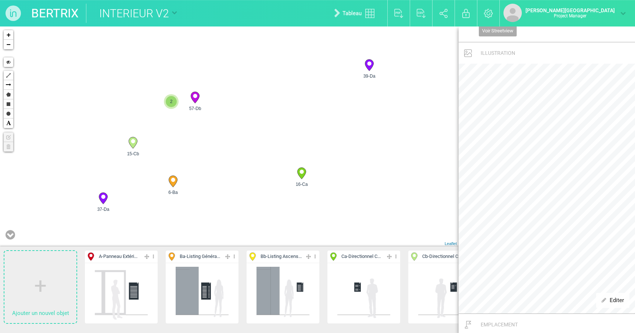
click at [172, 99] on span "2" at bounding box center [171, 101] width 11 height 11
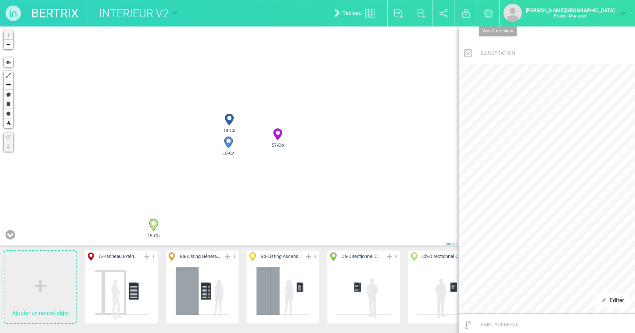
click at [231, 146] on icon at bounding box center [229, 142] width 12 height 12
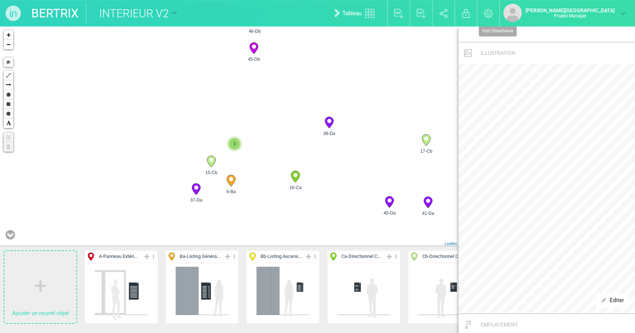
click at [228, 182] on icon at bounding box center [231, 180] width 8 height 11
click at [231, 147] on span "3" at bounding box center [234, 143] width 11 height 11
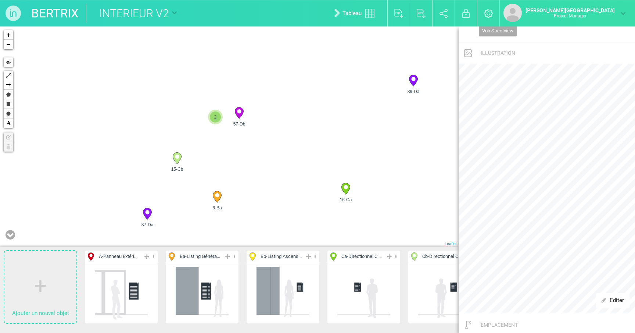
drag, startPoint x: 265, startPoint y: 182, endPoint x: 265, endPoint y: 141, distance: 40.8
click at [265, 141] on div "6-Ba 15-Cb 16-Ca 37-Da 2" at bounding box center [229, 136] width 459 height 220
click at [178, 158] on circle at bounding box center [177, 156] width 4 height 4
click at [145, 212] on circle at bounding box center [147, 212] width 4 height 4
select select "19147"
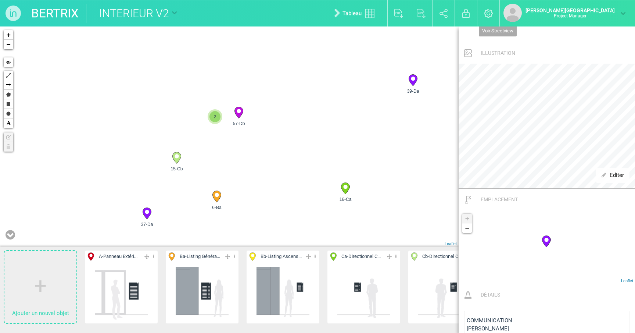
drag, startPoint x: 276, startPoint y: 144, endPoint x: 258, endPoint y: 143, distance: 18.4
click at [258, 144] on div "6-Ba 15-Cb 16-Ca 17-Cb 2" at bounding box center [229, 136] width 459 height 220
